Goal: Task Accomplishment & Management: Complete application form

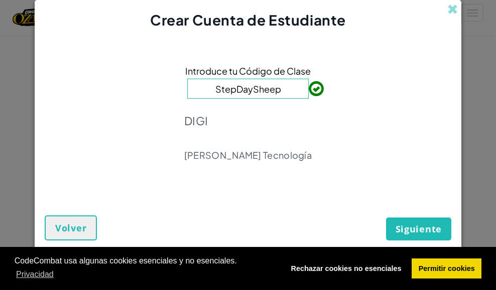
click at [281, 85] on input "StepDaySheep" at bounding box center [247, 89] width 121 height 20
click at [402, 228] on span "Siguiente" at bounding box center [418, 229] width 46 height 12
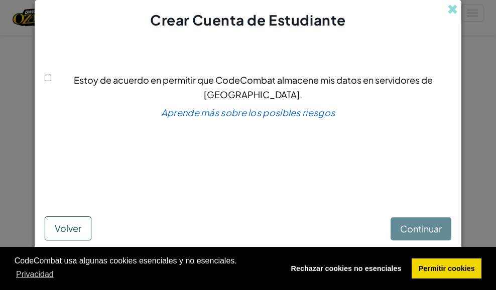
click at [48, 81] on input "Estoy de acuerdo en permitir que CodeCombat almacene mis datos en servidores de…" at bounding box center [48, 78] width 7 height 7
checkbox input "true"
click at [403, 228] on span "Continuar" at bounding box center [421, 229] width 42 height 12
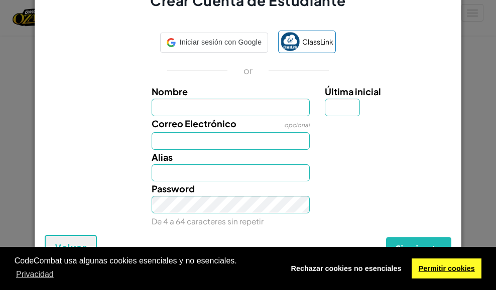
click at [455, 269] on link "Permitir cookies" at bounding box center [446, 269] width 70 height 20
click at [455, 268] on link "Permitir cookies" at bounding box center [446, 269] width 70 height 20
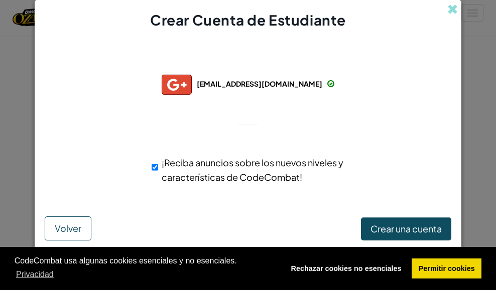
click at [377, 111] on div "Conectado con éxito con: [EMAIL_ADDRESS][DOMAIN_NAME] [EMAIL_ADDRESS][DOMAIN_NA…" at bounding box center [247, 126] width 401 height 172
click at [407, 232] on span "Crear una cuenta" at bounding box center [405, 229] width 71 height 12
click at [398, 230] on button "Crear una cuenta" at bounding box center [406, 229] width 90 height 23
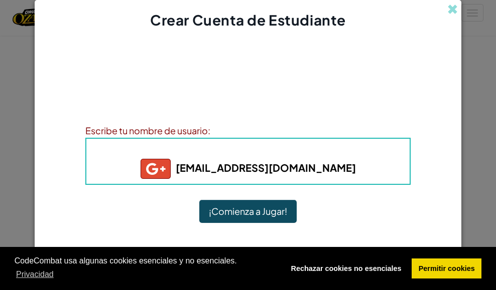
click at [146, 166] on img at bounding box center [155, 169] width 30 height 20
click at [257, 209] on button "¡Comienza a Jugar!" at bounding box center [247, 211] width 97 height 23
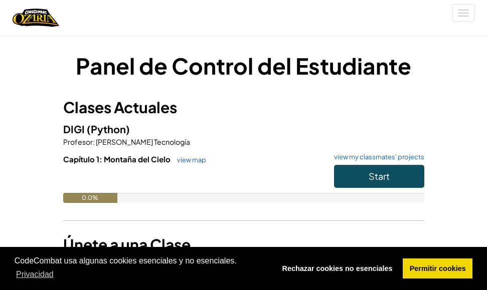
scroll to position [50, 0]
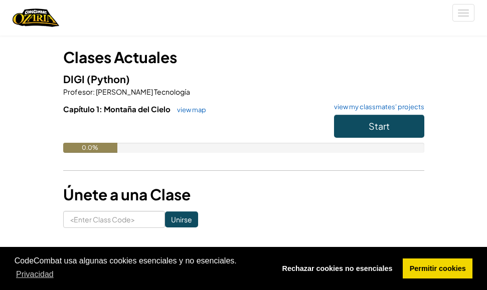
click at [101, 94] on span "[PERSON_NAME] Tecnología" at bounding box center [142, 91] width 95 height 9
click at [474, 17] on button "Cambiar modo de navegación" at bounding box center [463, 13] width 22 height 18
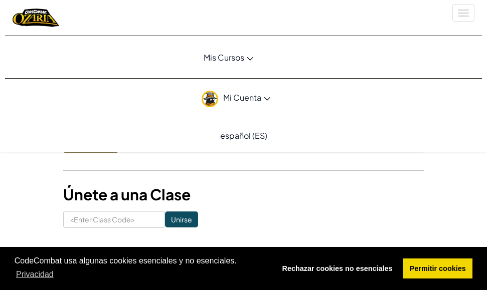
click at [262, 100] on span "Mi Cuenta" at bounding box center [246, 97] width 47 height 11
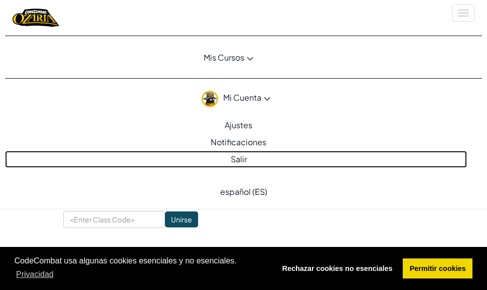
click at [242, 162] on link "Salir" at bounding box center [236, 159] width 462 height 17
